Goal: Transaction & Acquisition: Purchase product/service

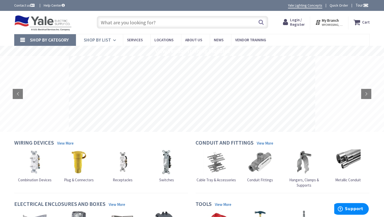
click at [96, 41] on span "Shop By List" at bounding box center [97, 40] width 27 height 6
click at [125, 21] on input "text" at bounding box center [182, 22] width 171 height 13
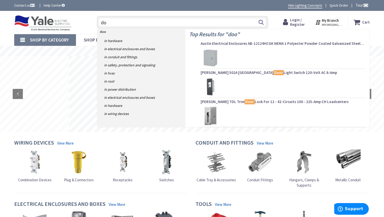
type input "d"
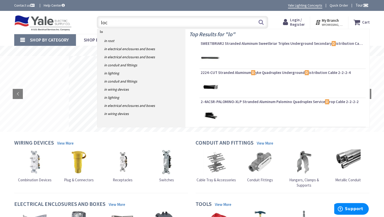
type input "lock"
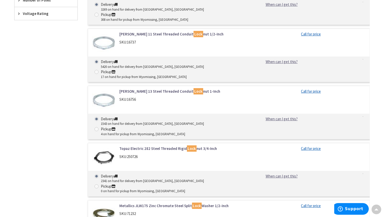
scroll to position [430, 0]
